Goal: Task Accomplishment & Management: Manage account settings

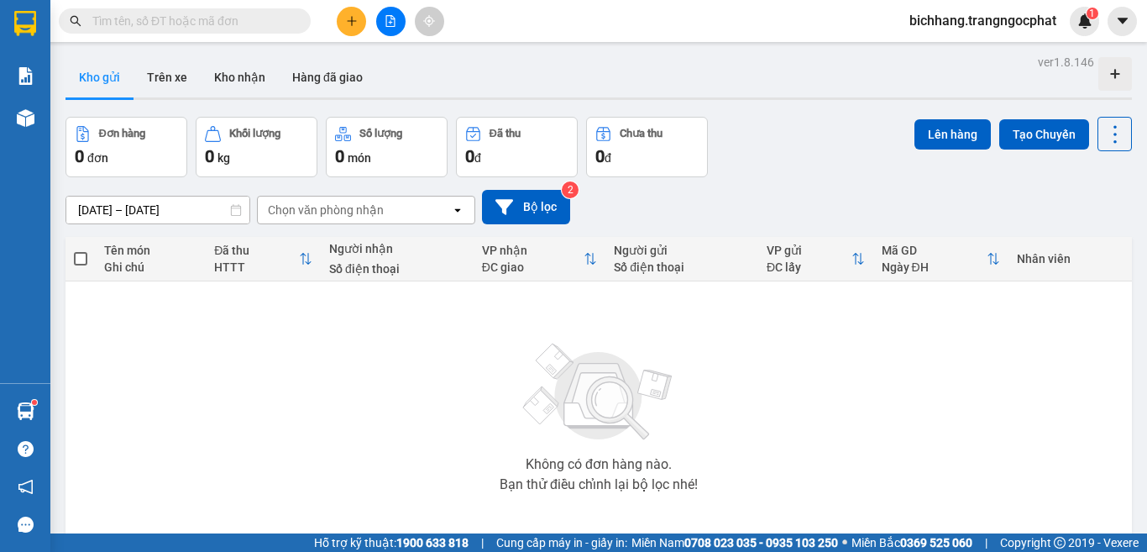
click at [355, 26] on icon "plus" at bounding box center [352, 21] width 12 height 12
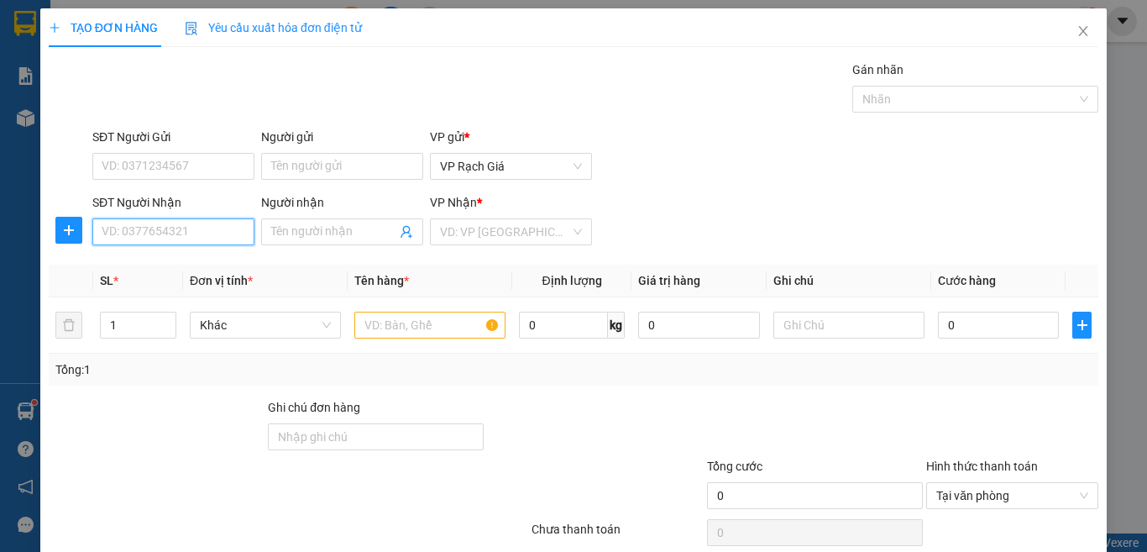
click at [164, 235] on input "SĐT Người Nhận" at bounding box center [173, 231] width 162 height 27
click at [406, 334] on input "text" at bounding box center [429, 325] width 151 height 27
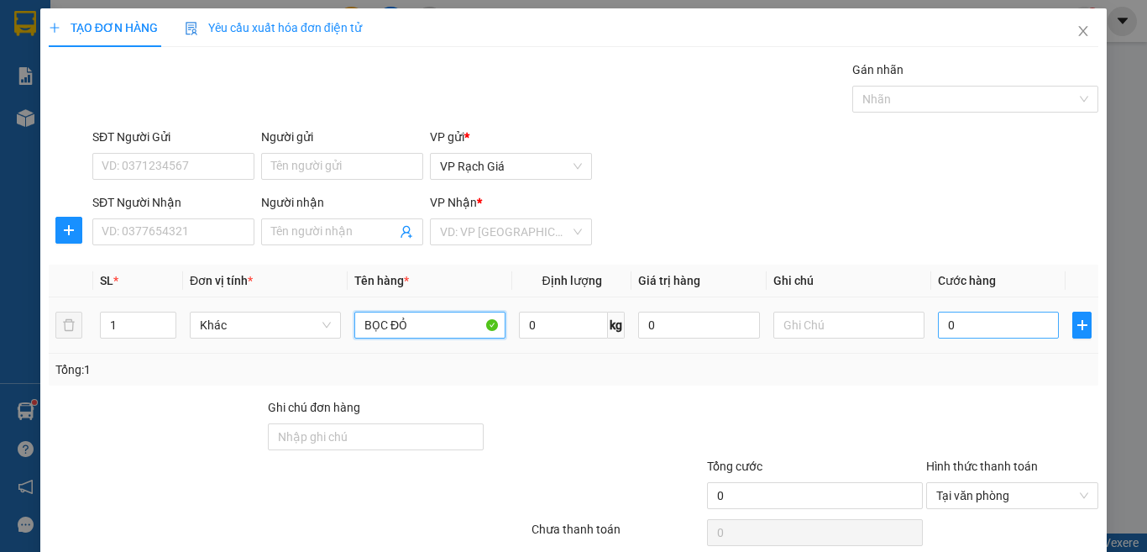
type input "BỌC ĐỎ"
click at [938, 331] on input "0" at bounding box center [998, 325] width 121 height 27
type input "2"
type input "20"
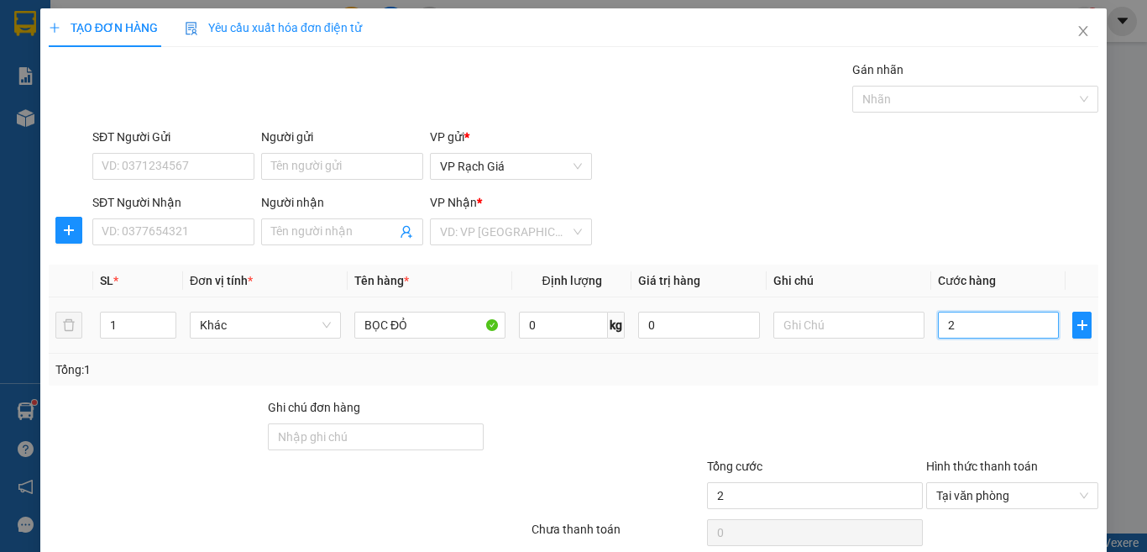
type input "20"
type input "200"
type input "2.000"
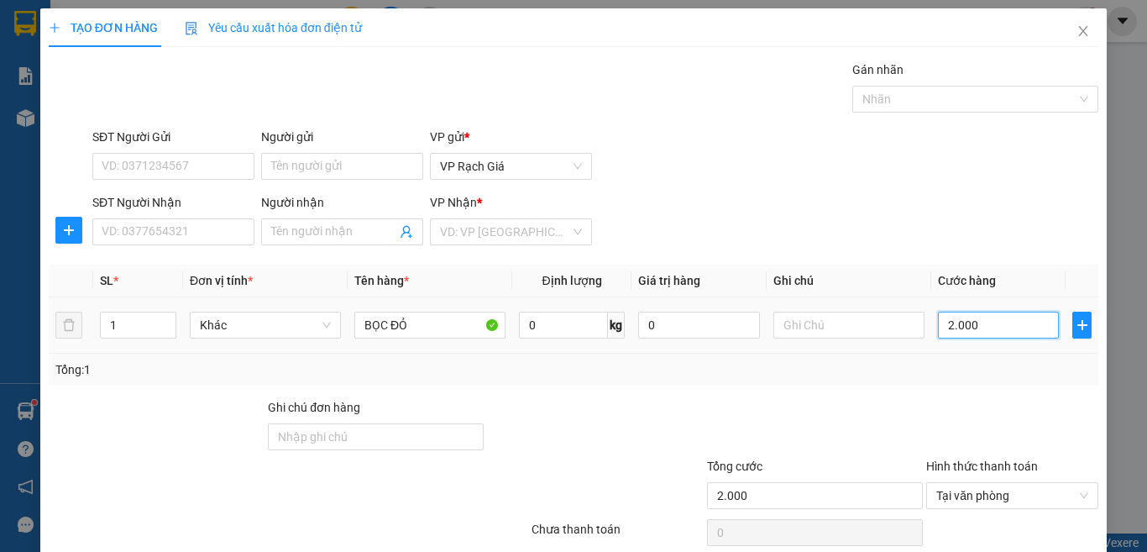
type input "20.000"
click at [520, 242] on input "search" at bounding box center [505, 231] width 130 height 25
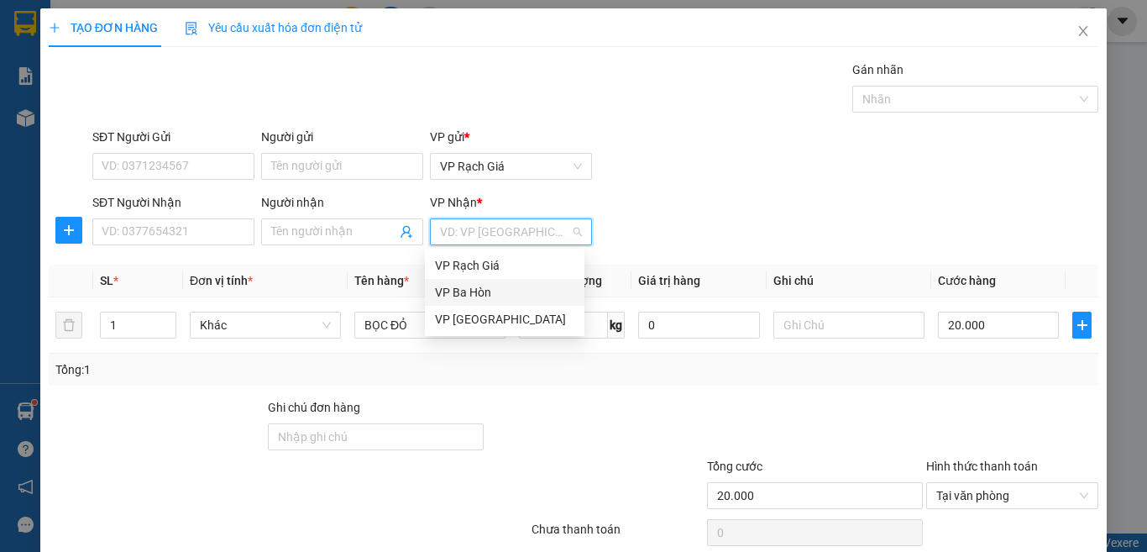
click at [475, 294] on div "VP Ba Hòn" at bounding box center [504, 292] width 139 height 18
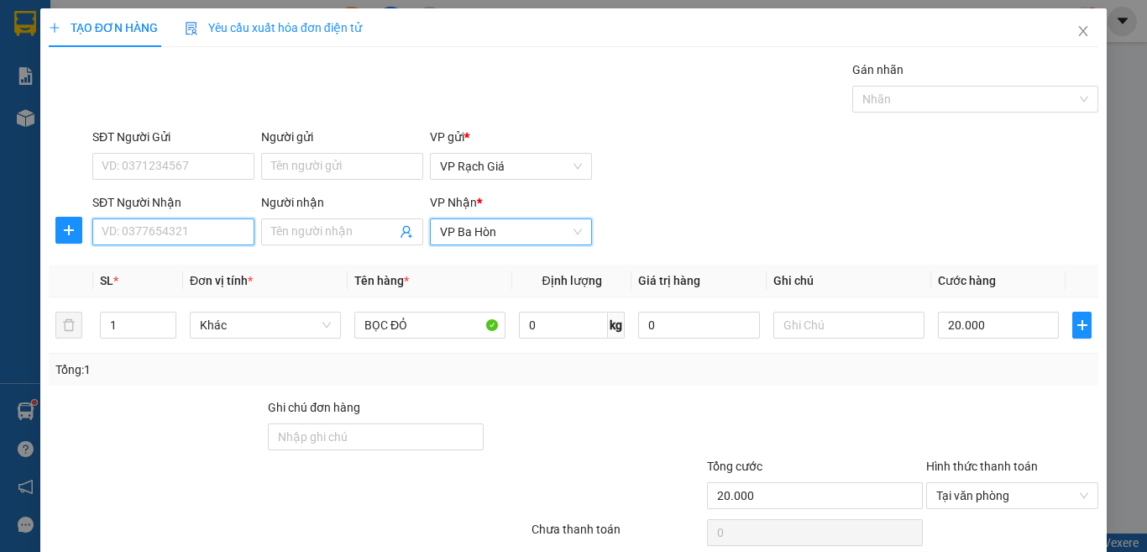
click at [227, 237] on input "SĐT Người Nhận" at bounding box center [173, 231] width 162 height 27
type input "0"
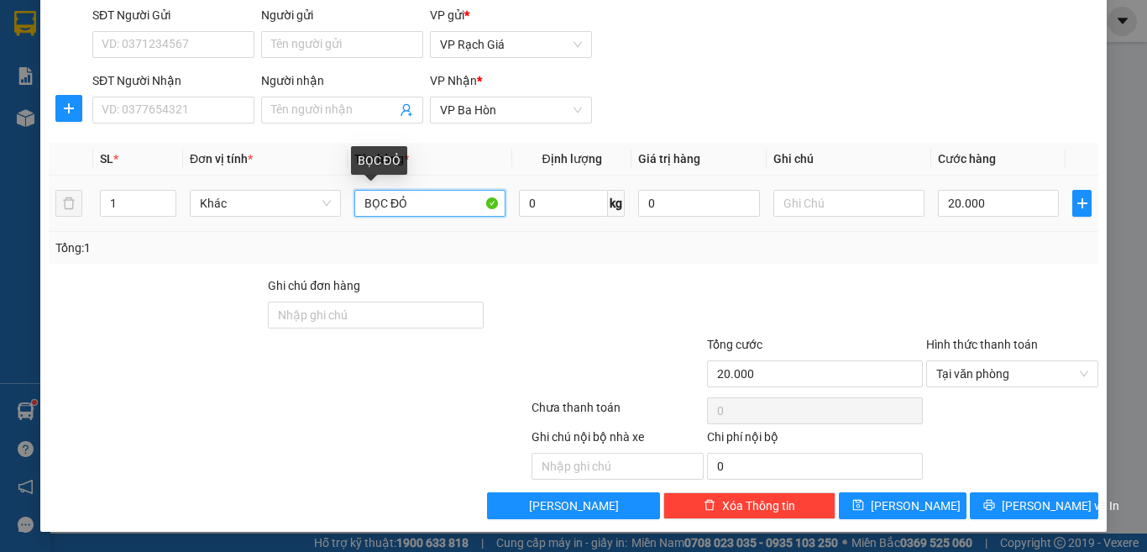
click at [446, 204] on input "BỌC ĐỎ" at bounding box center [429, 203] width 151 height 27
type input "B"
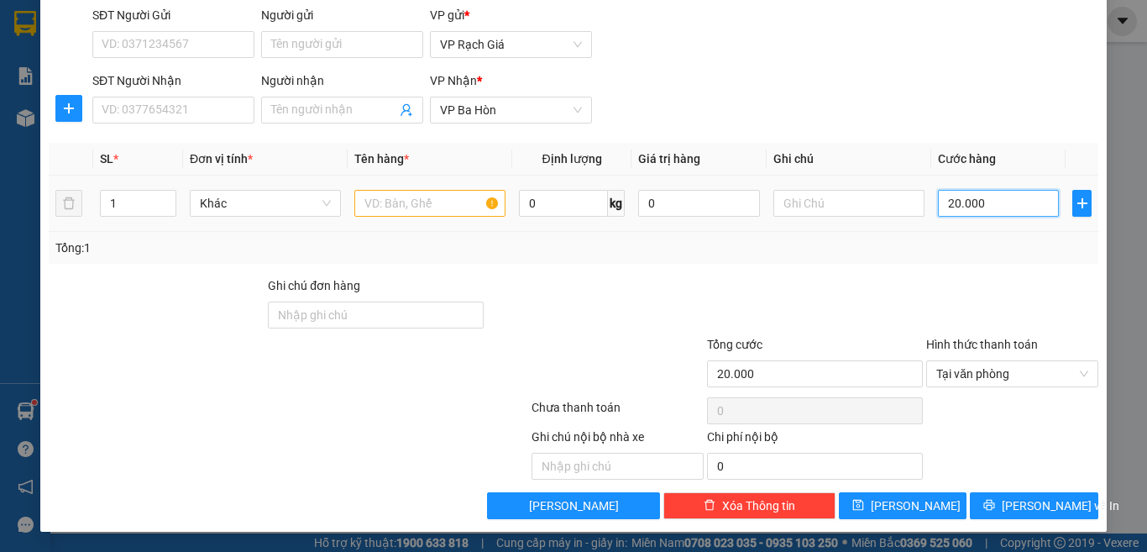
click at [999, 210] on input "20.000" at bounding box center [998, 203] width 121 height 27
type input "0"
click at [537, 116] on span "VP Ba Hòn" at bounding box center [511, 109] width 142 height 25
type input "0"
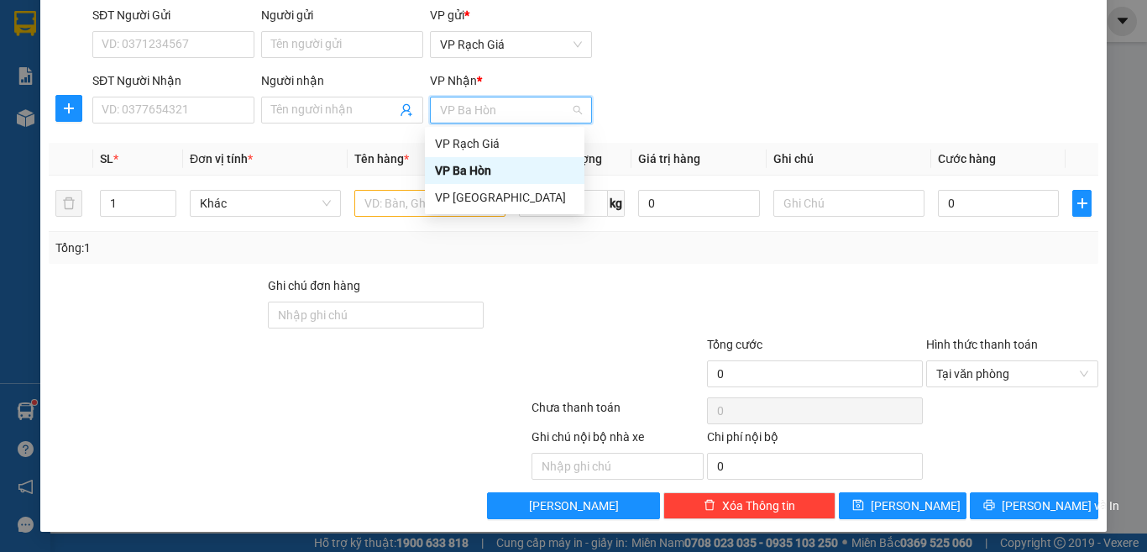
click at [679, 89] on div "SĐT Người Nhận VD: 0377654321 Người nhận Tên người nhận VP Nhận * VP Ba Hòn" at bounding box center [595, 100] width 1013 height 59
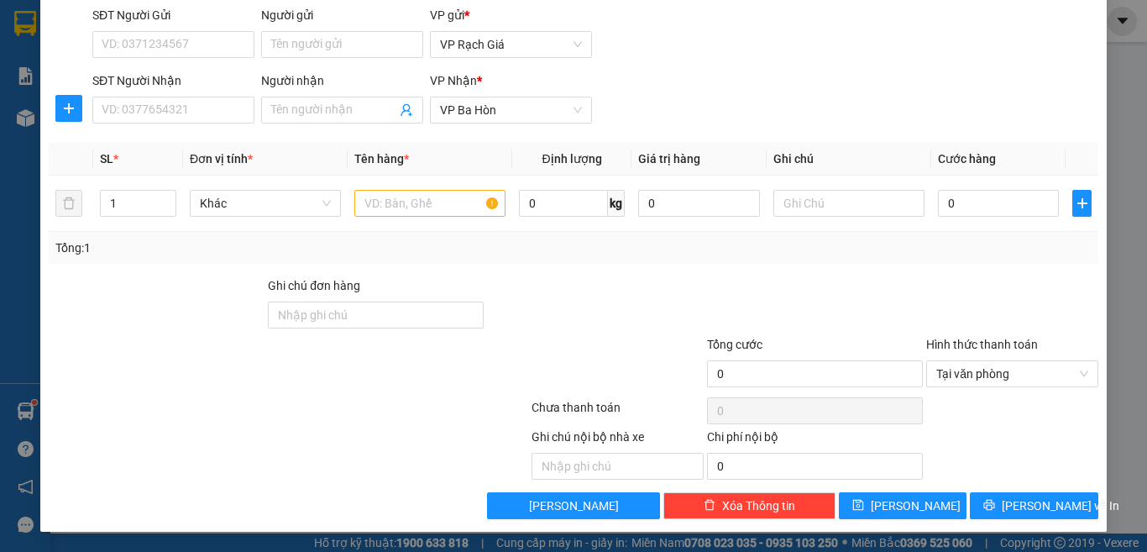
scroll to position [0, 0]
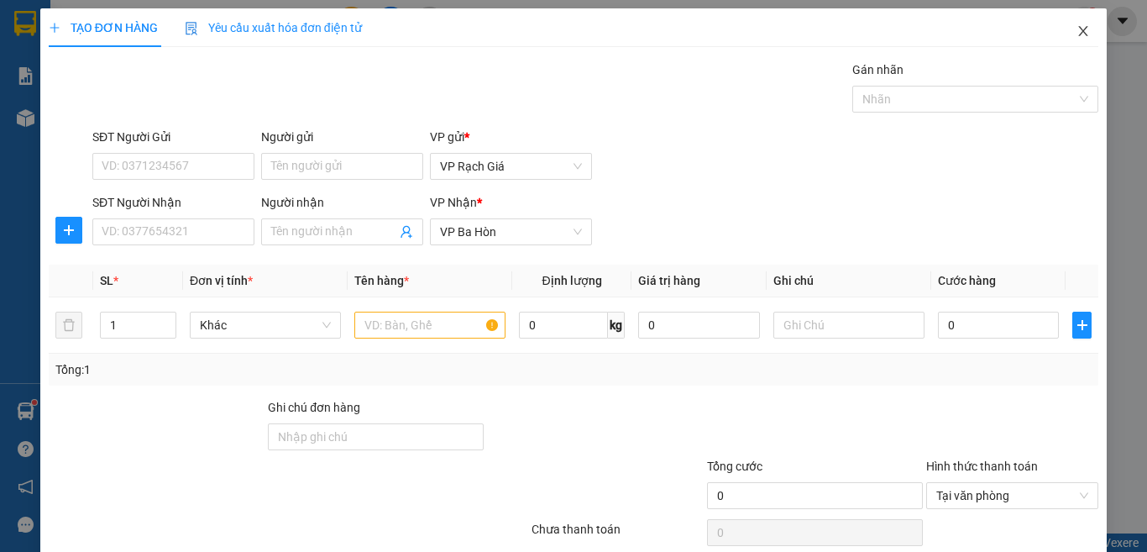
click at [1076, 34] on icon "close" at bounding box center [1082, 30] width 13 height 13
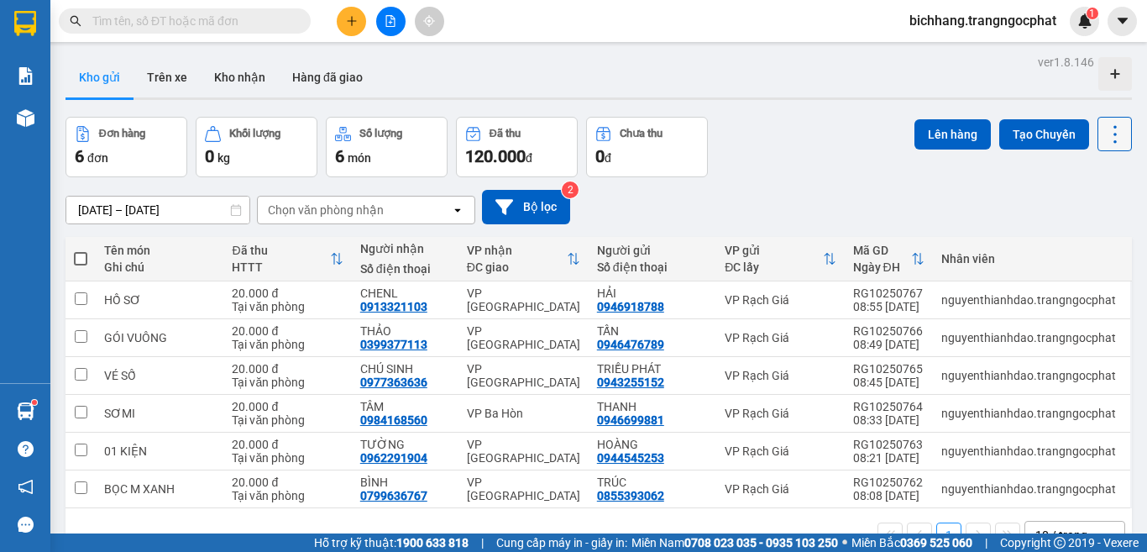
click at [1103, 142] on icon at bounding box center [1115, 135] width 24 height 24
click at [1060, 237] on span "Làm mới" at bounding box center [1077, 240] width 46 height 17
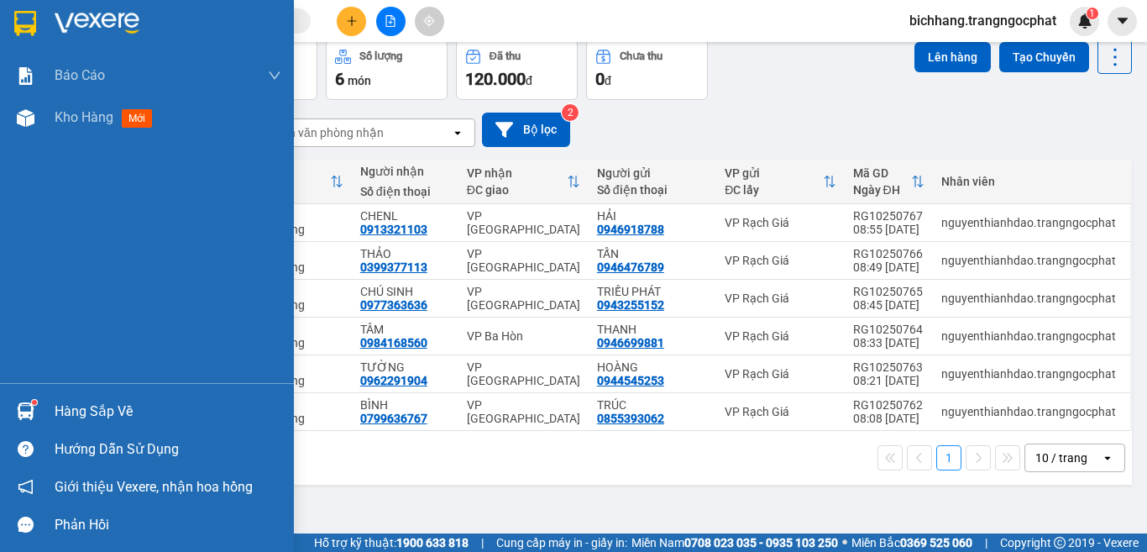
click at [105, 410] on div "Hàng sắp về" at bounding box center [168, 411] width 227 height 25
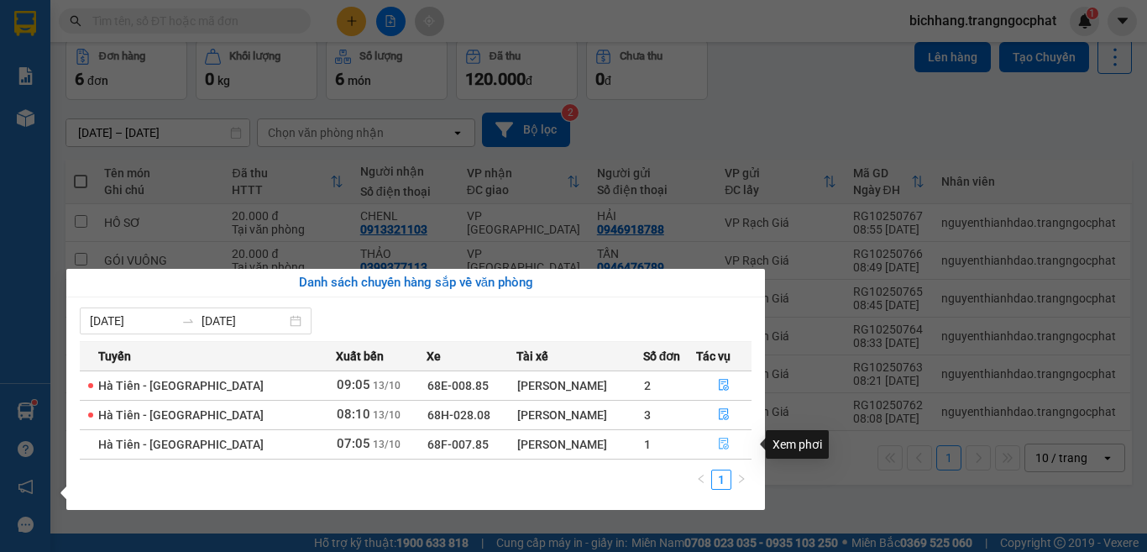
click at [720, 446] on icon "file-done" at bounding box center [724, 443] width 12 height 12
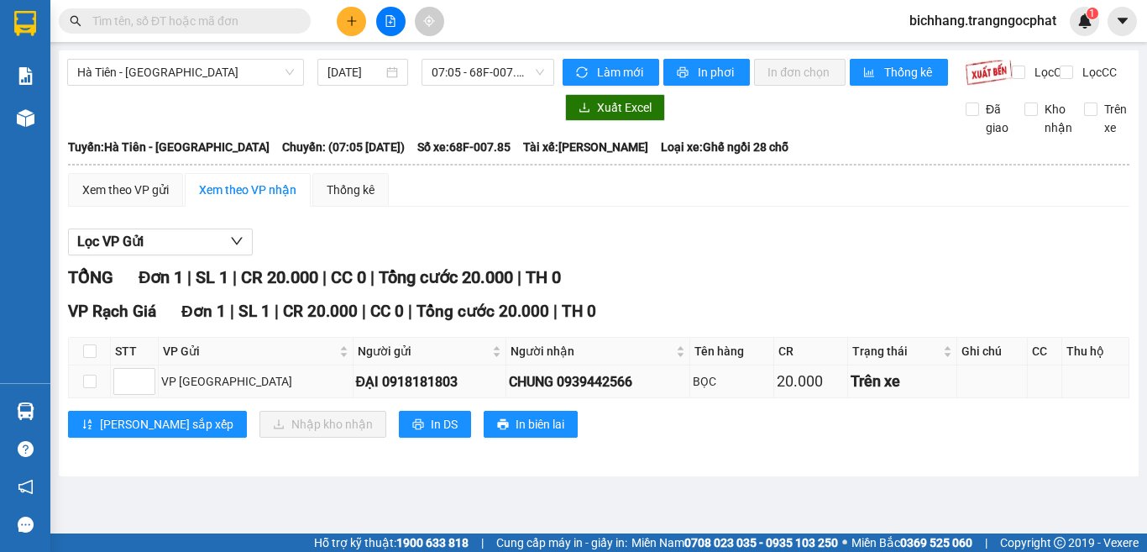
click at [555, 392] on div "CHUNG 0939442566" at bounding box center [598, 381] width 178 height 21
copy div "0939442566"
click at [86, 358] on input "checkbox" at bounding box center [89, 350] width 13 height 13
checkbox input "true"
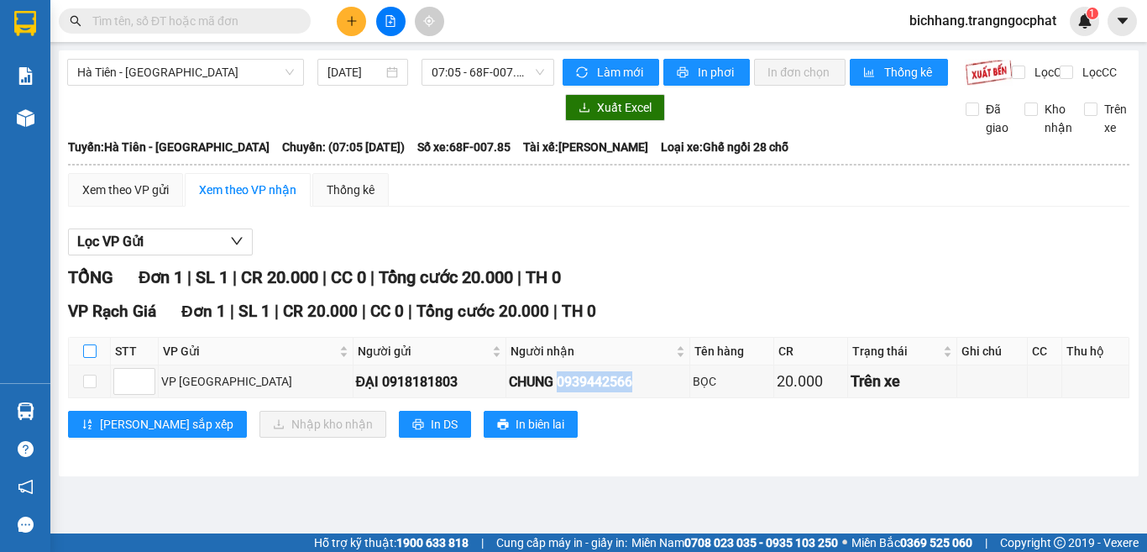
checkbox input "true"
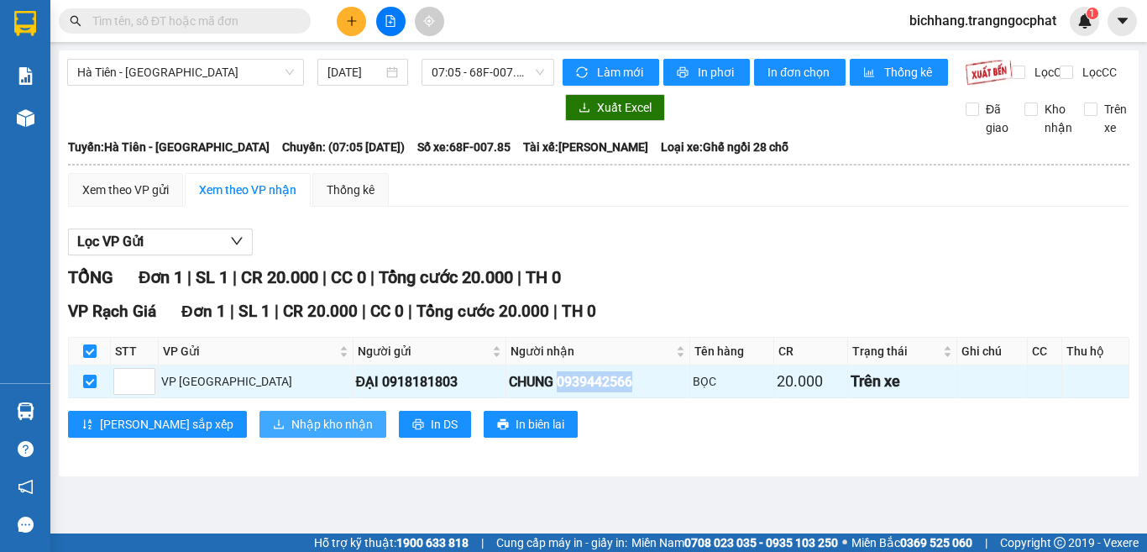
click at [291, 433] on span "Nhập kho nhận" at bounding box center [331, 424] width 81 height 18
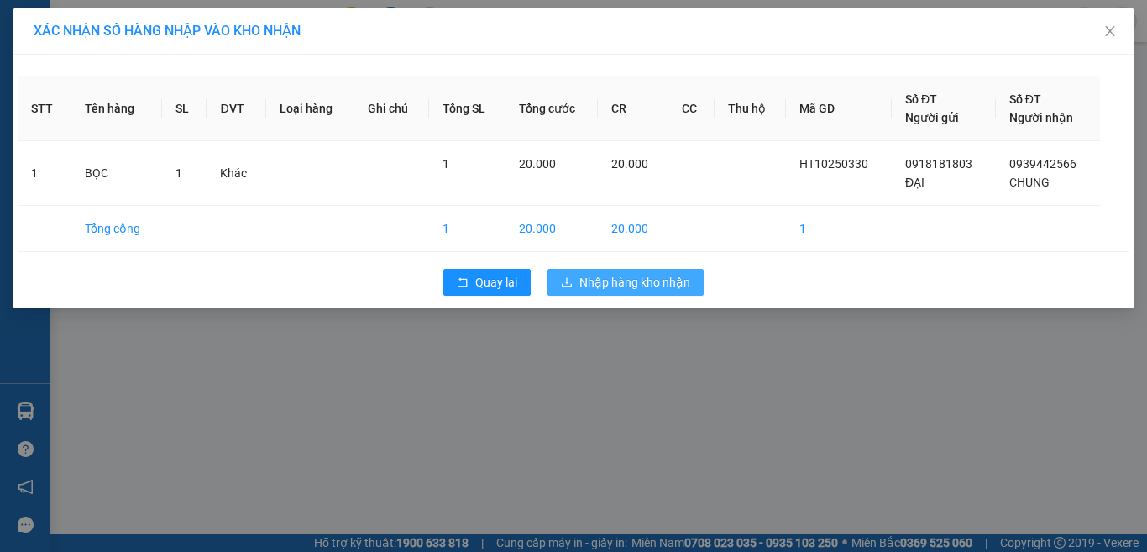
click at [584, 291] on button "Nhập hàng kho nhận" at bounding box center [625, 282] width 156 height 27
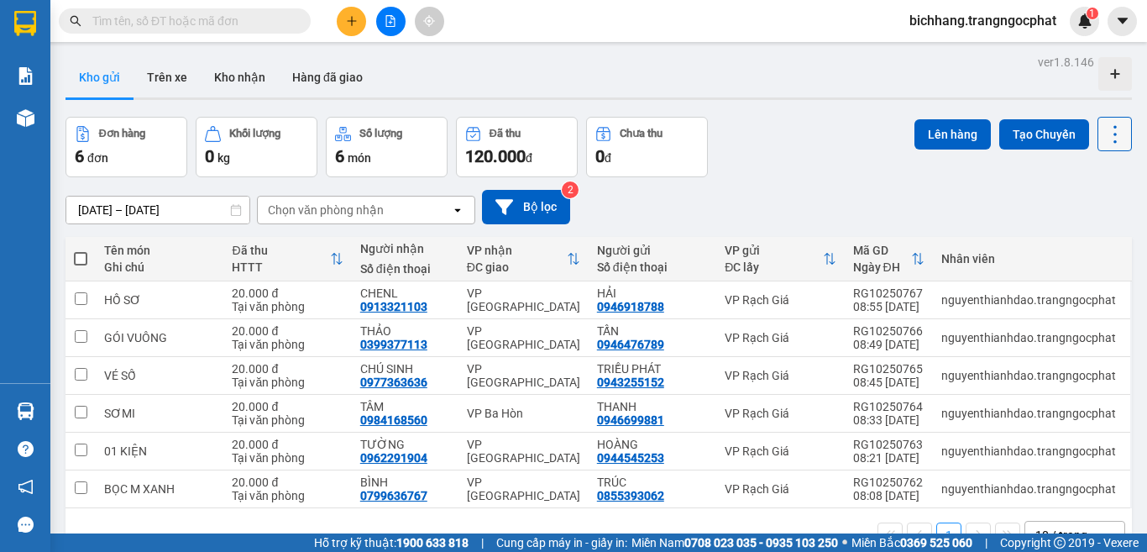
click at [1098, 149] on div "Lên hàng Tạo Chuyến" at bounding box center [1022, 147] width 217 height 60
click at [1103, 125] on icon at bounding box center [1115, 135] width 24 height 24
click at [1077, 242] on span "Làm mới" at bounding box center [1077, 240] width 46 height 17
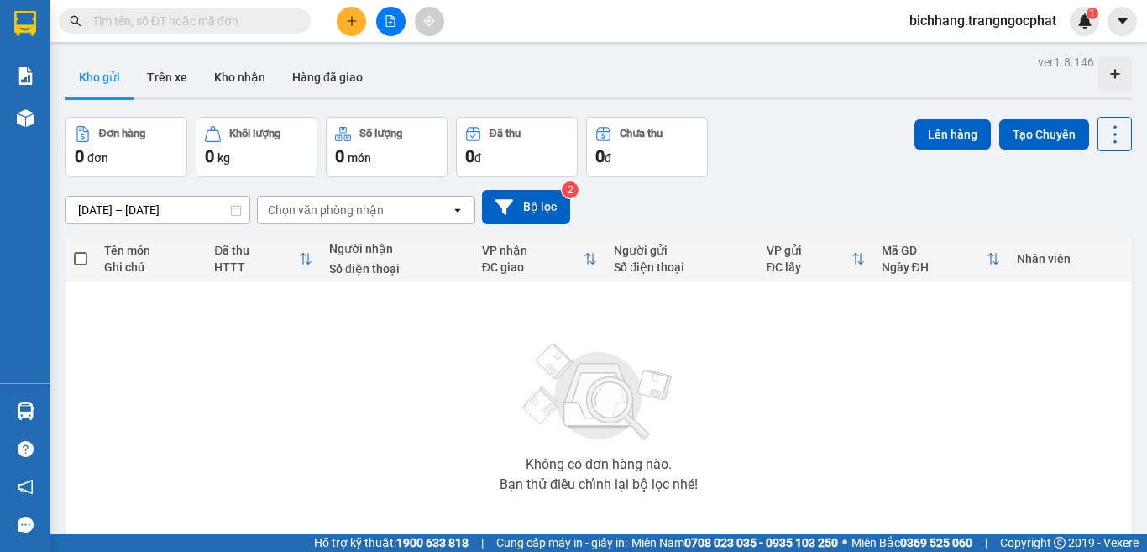
scroll to position [80, 0]
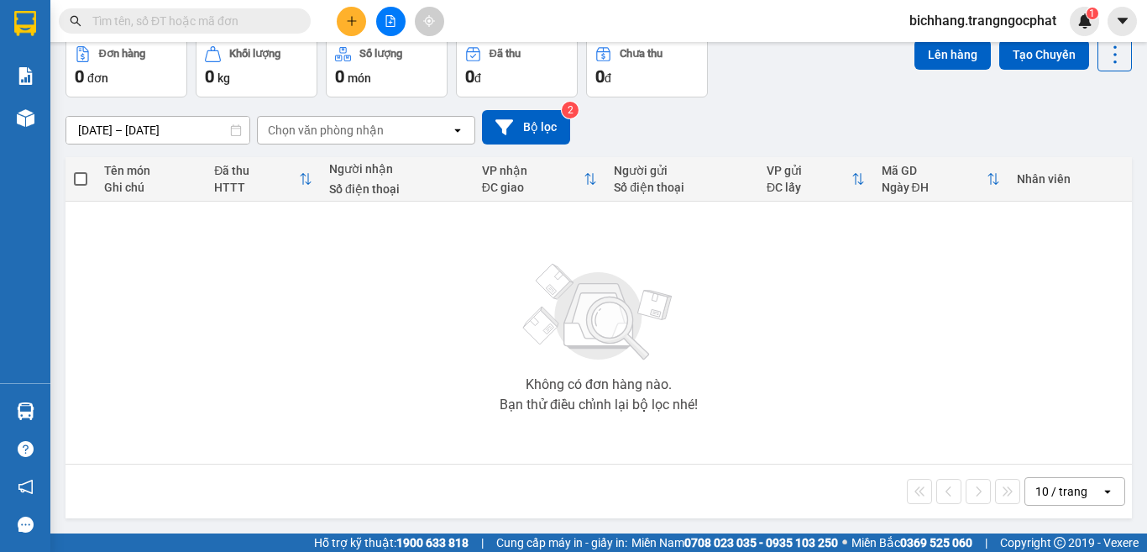
click at [1035, 489] on div "10 / trang" at bounding box center [1061, 491] width 52 height 17
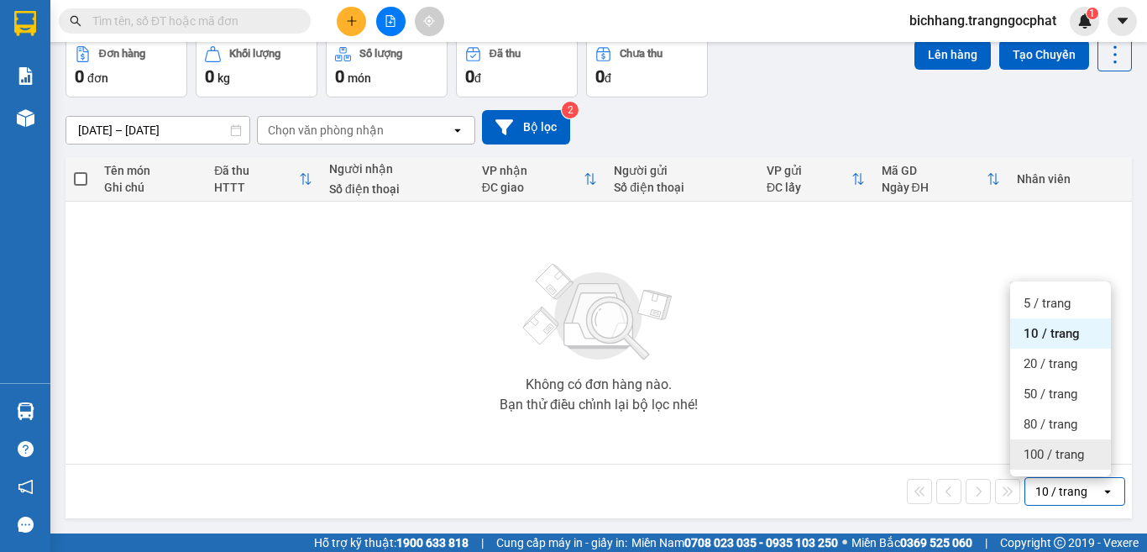
click at [1036, 453] on span "100 / trang" at bounding box center [1054, 454] width 60 height 17
